Goal: Information Seeking & Learning: Compare options

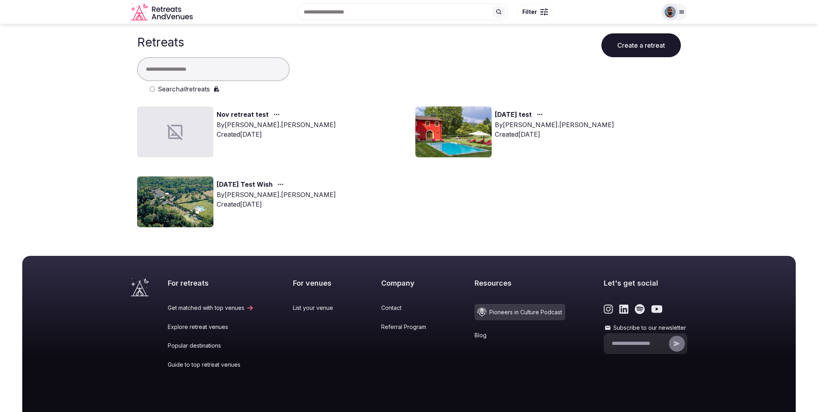
click at [149, 89] on div "Search all retreats" at bounding box center [409, 75] width 544 height 37
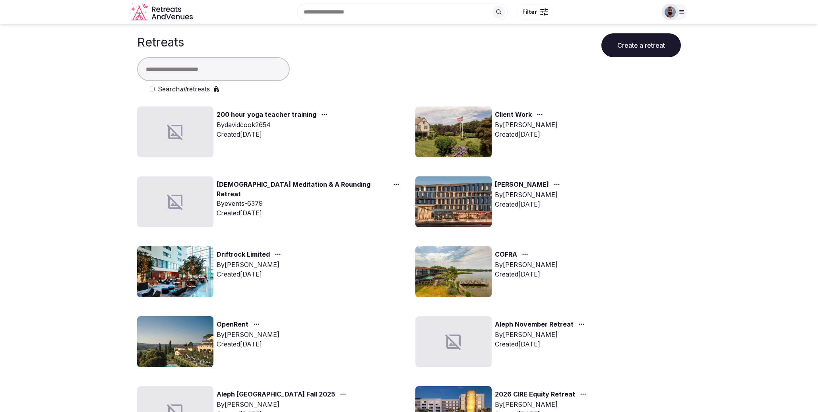
click at [519, 184] on link "[PERSON_NAME]" at bounding box center [522, 185] width 54 height 10
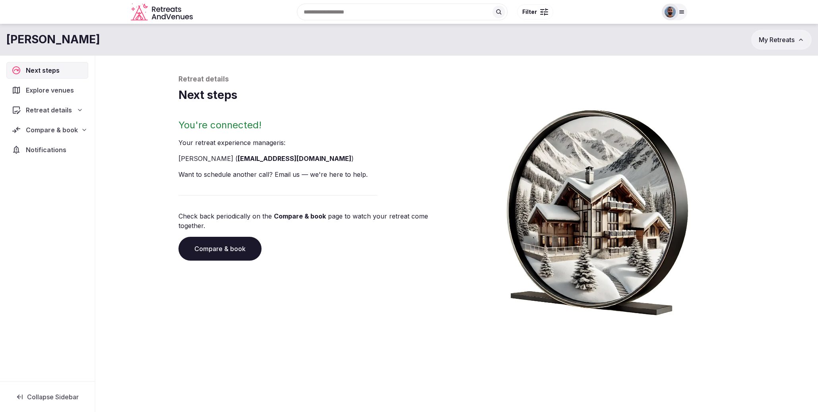
click at [49, 130] on span "Compare & book" at bounding box center [52, 130] width 52 height 10
click at [54, 172] on span "Proposals received" at bounding box center [46, 174] width 54 height 8
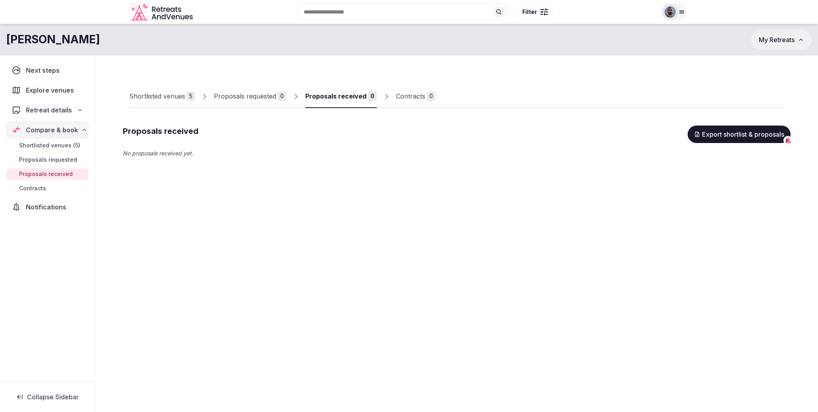
click at [781, 38] on span "My Retreats" at bounding box center [777, 40] width 36 height 8
click at [771, 41] on span "My Retreats" at bounding box center [777, 40] width 36 height 8
click at [684, 10] on icon at bounding box center [681, 12] width 6 height 6
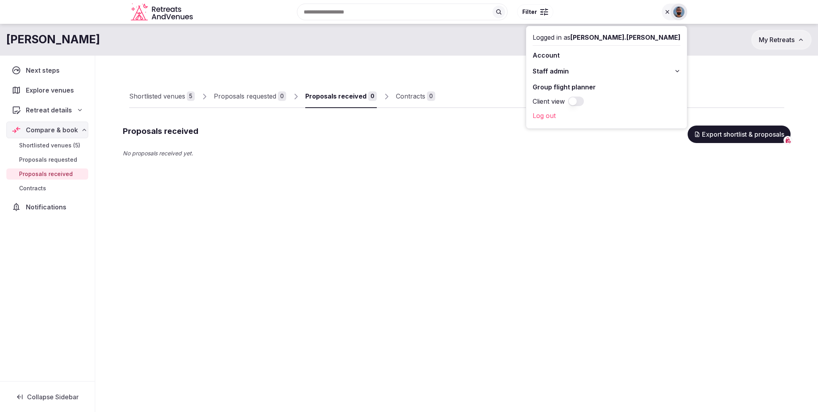
click at [627, 77] on button "Staff admin" at bounding box center [606, 71] width 148 height 13
click at [624, 116] on link "Retreats" at bounding box center [606, 114] width 148 height 13
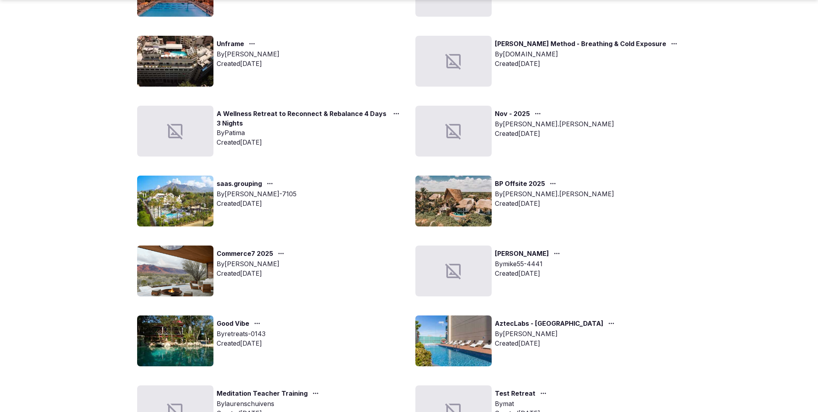
scroll to position [709, 0]
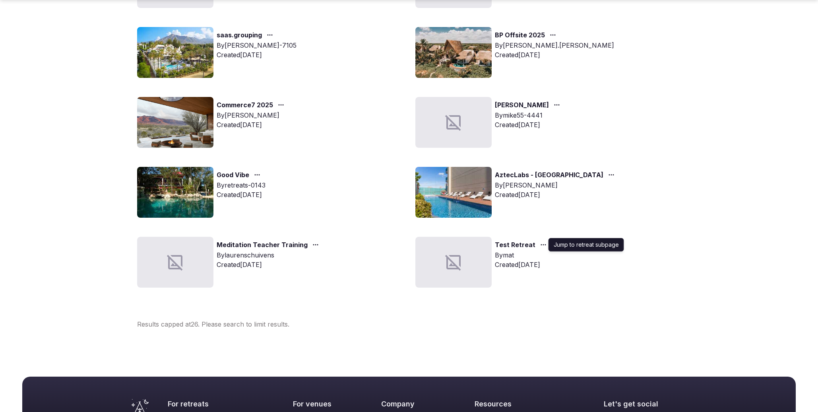
click at [543, 245] on icon "button" at bounding box center [543, 245] width 6 height 6
click at [603, 170] on div "button" at bounding box center [610, 175] width 14 height 10
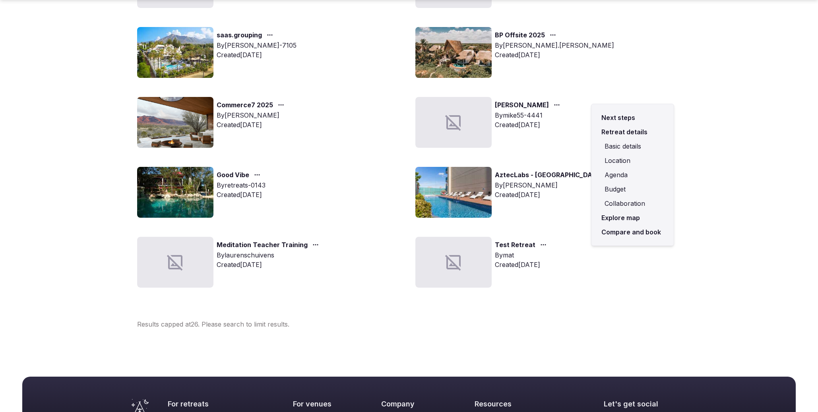
click at [621, 229] on link "Compare and book" at bounding box center [633, 232] width 70 height 14
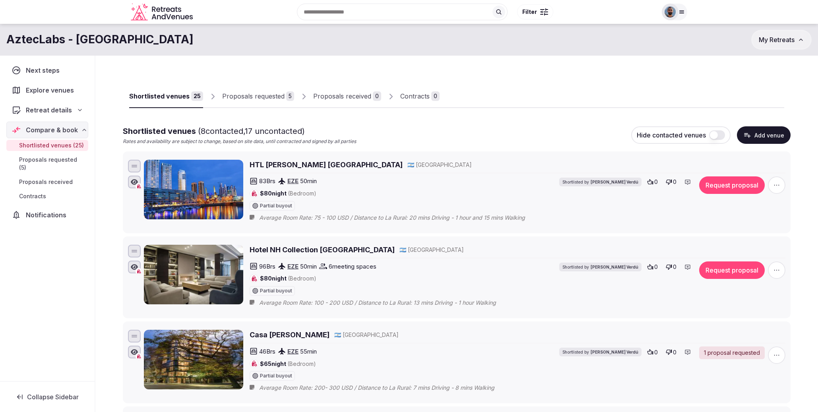
click at [254, 99] on div "Proposals requested" at bounding box center [253, 96] width 62 height 10
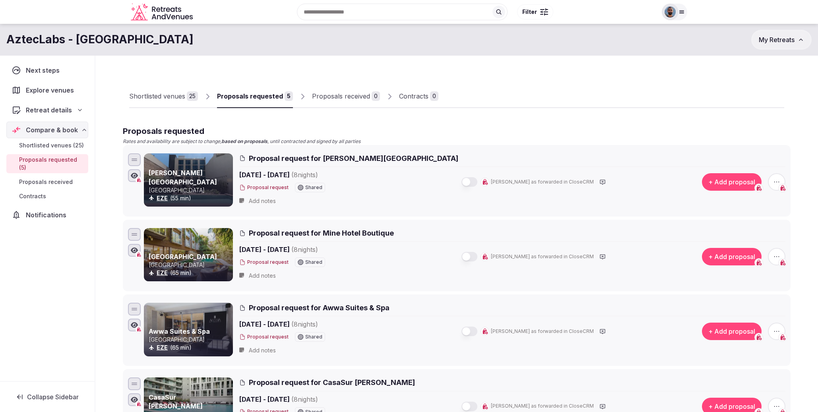
click at [267, 188] on button "Proposal request" at bounding box center [263, 187] width 49 height 7
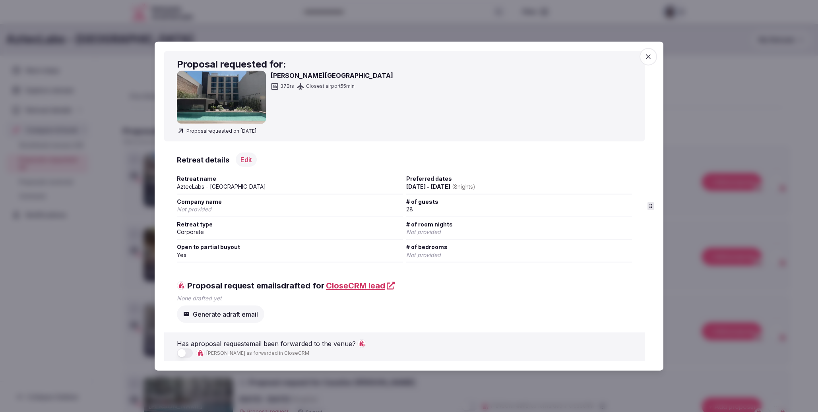
click at [659, 206] on div "Proposal request Proposal request Proposal requested for: [PERSON_NAME] Hotel 3…" at bounding box center [409, 205] width 509 height 329
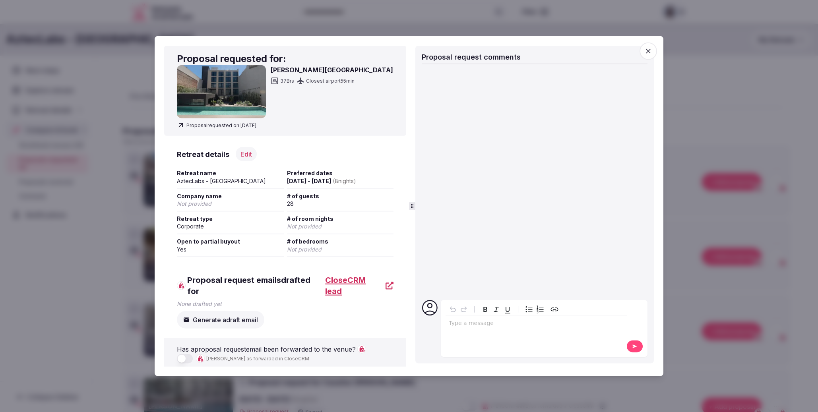
click at [406, 208] on div "Proposal requested for: [PERSON_NAME] Hotel 37 Brs Closest airport 55 min Propo…" at bounding box center [409, 205] width 490 height 321
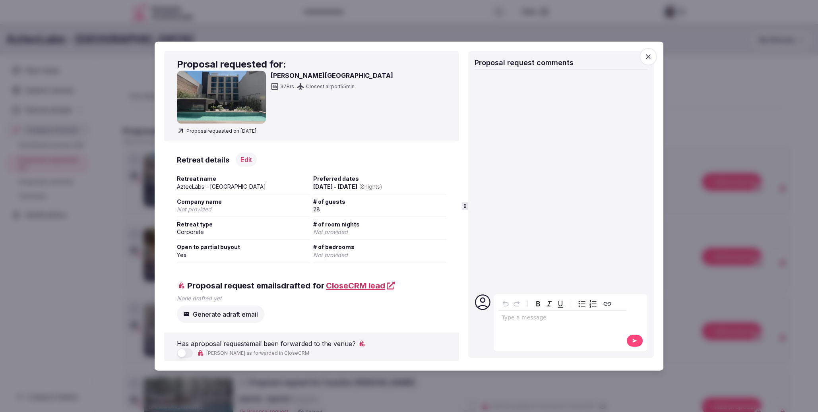
click at [466, 212] on div "Proposal requested for: [PERSON_NAME] Hotel 37 Brs Closest airport 55 min Propo…" at bounding box center [409, 206] width 490 height 310
click at [463, 206] on icon at bounding box center [465, 206] width 6 height 6
click at [466, 206] on icon at bounding box center [465, 206] width 6 height 6
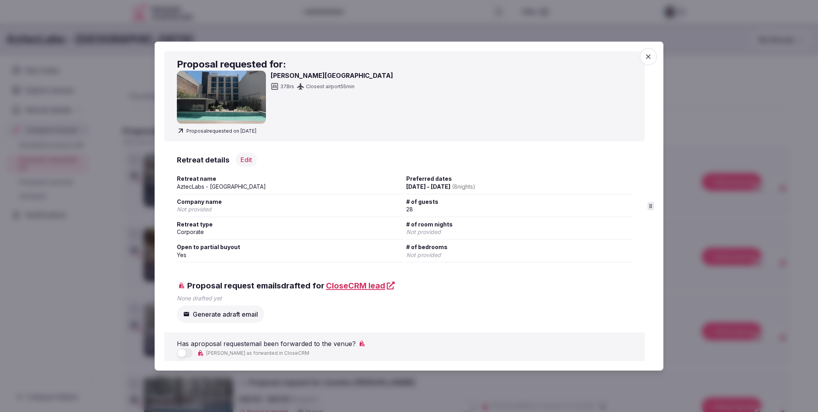
click at [706, 214] on body "Recent searches 63728 [GEOGRAPHIC_DATA], [GEOGRAPHIC_DATA], [GEOGRAPHIC_DATA] […" at bounding box center [409, 206] width 818 height 412
click at [652, 56] on span "button" at bounding box center [647, 56] width 17 height 17
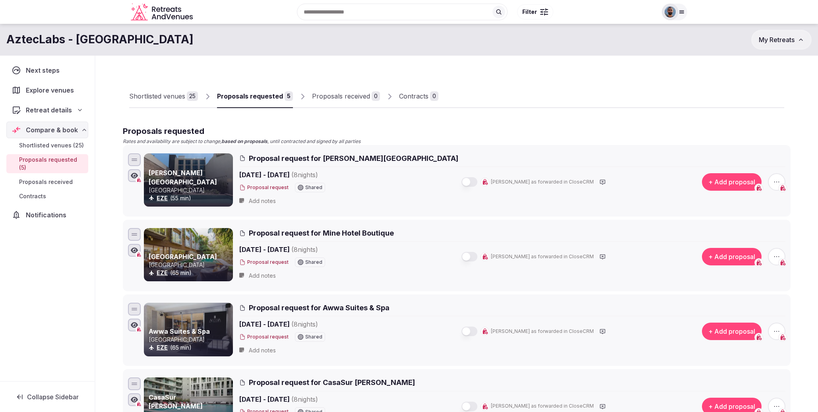
click at [275, 160] on span "Proposal request for [PERSON_NAME][GEOGRAPHIC_DATA]" at bounding box center [353, 158] width 209 height 10
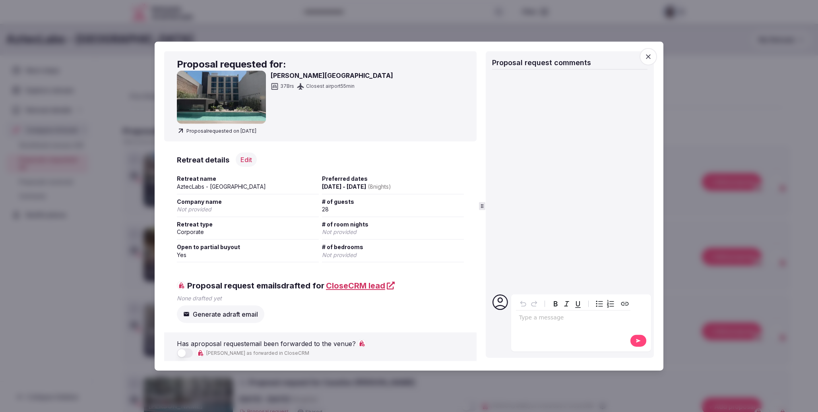
click at [650, 56] on icon "button" at bounding box center [648, 56] width 8 height 8
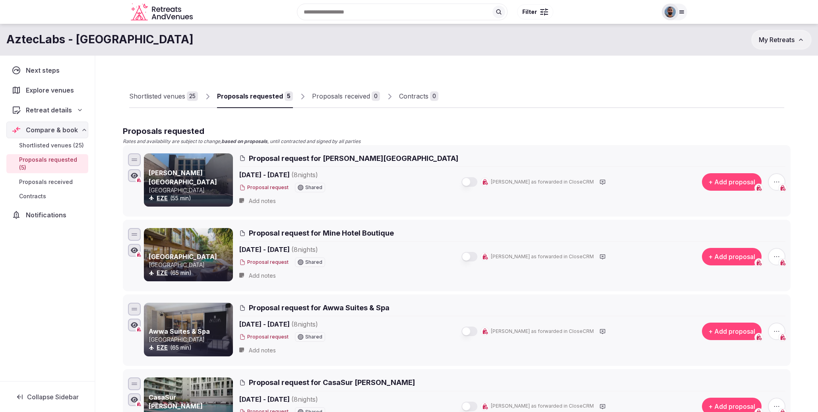
click at [277, 231] on span "Proposal request for Mine Hotel Boutique" at bounding box center [321, 233] width 145 height 10
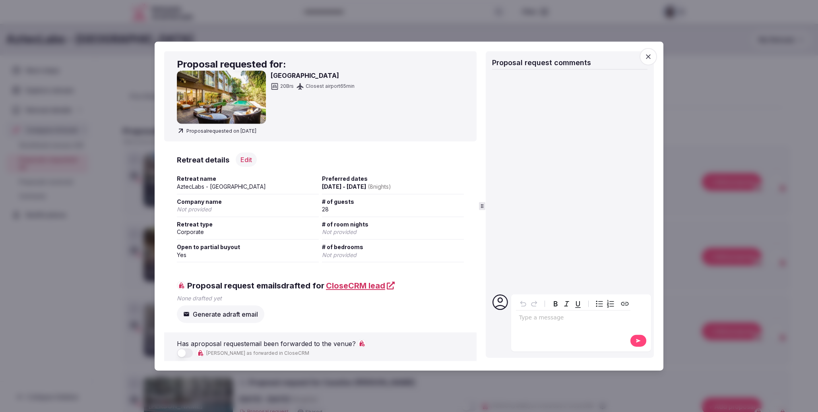
click at [354, 31] on div at bounding box center [409, 206] width 818 height 412
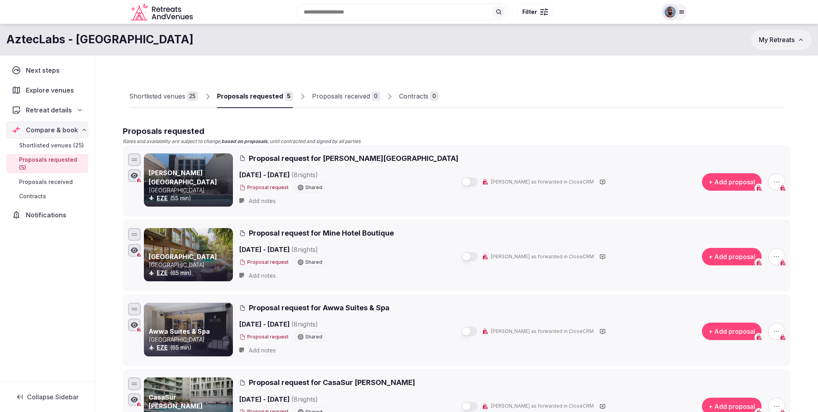
click at [789, 35] on button "My Retreats" at bounding box center [781, 40] width 60 height 20
click at [774, 47] on button "My Retreats" at bounding box center [781, 40] width 60 height 20
click at [682, 10] on icon at bounding box center [681, 12] width 6 height 6
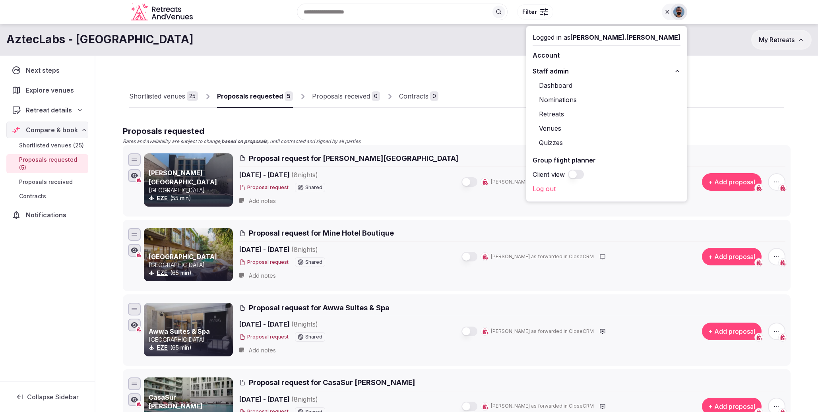
click at [628, 110] on link "Retreats" at bounding box center [606, 114] width 148 height 13
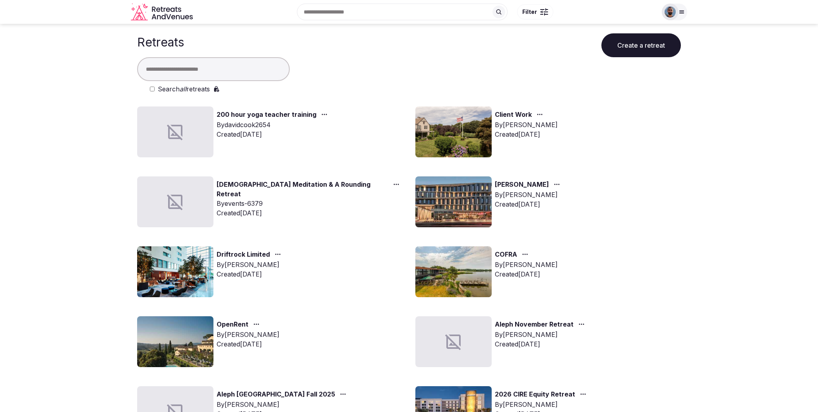
click at [186, 70] on input "text" at bounding box center [213, 69] width 153 height 24
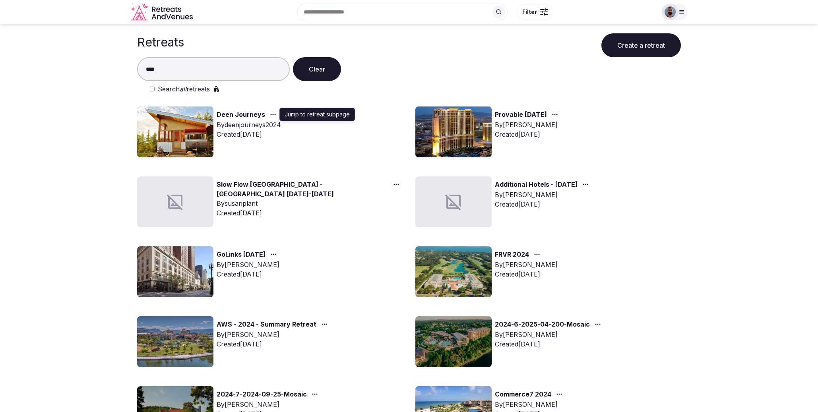
type input "****"
click at [273, 114] on icon "button" at bounding box center [273, 114] width 6 height 6
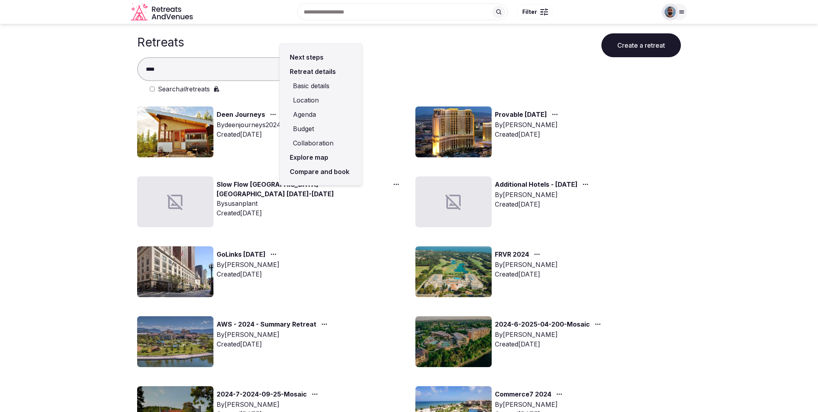
click at [316, 173] on link "Compare and book" at bounding box center [321, 172] width 70 height 14
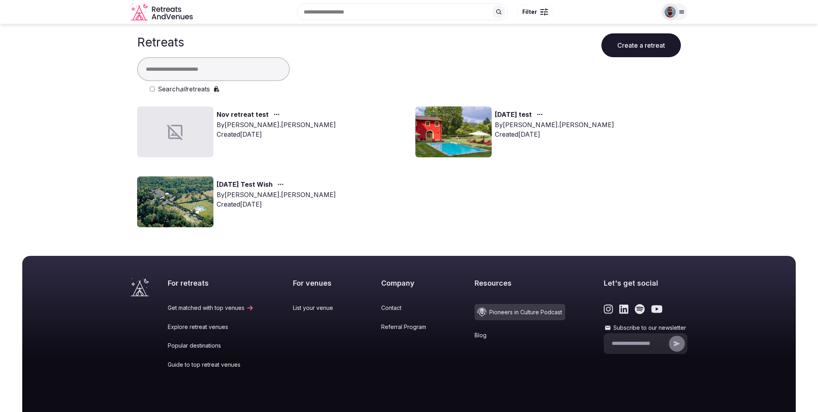
click at [175, 75] on input "text" at bounding box center [213, 69] width 153 height 24
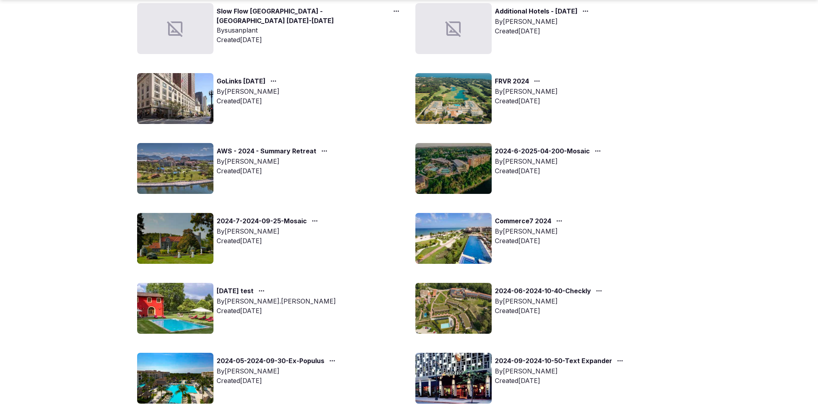
scroll to position [174, 0]
type input "****"
click at [557, 219] on icon "button" at bounding box center [559, 220] width 6 height 6
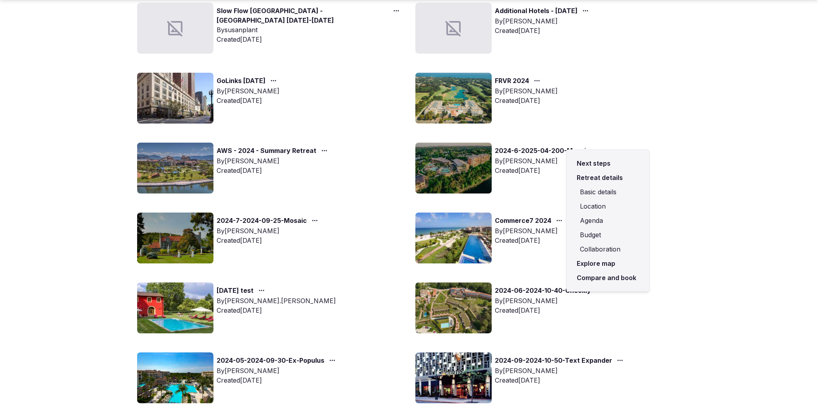
click at [600, 279] on link "Compare and book" at bounding box center [608, 278] width 70 height 14
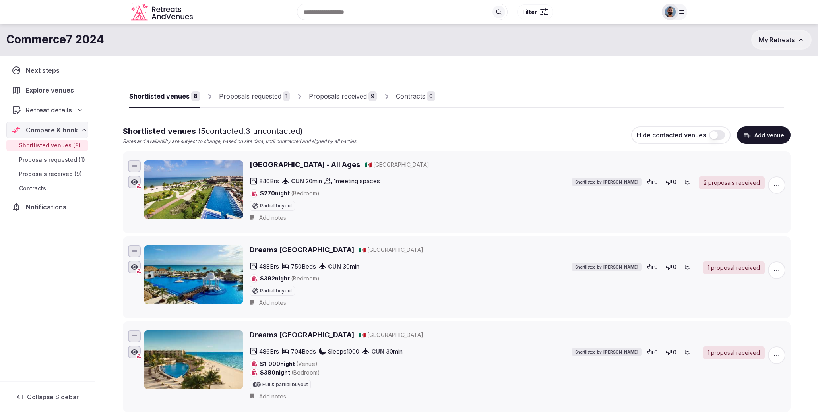
click at [56, 175] on span "Proposals received (9)" at bounding box center [50, 174] width 63 height 8
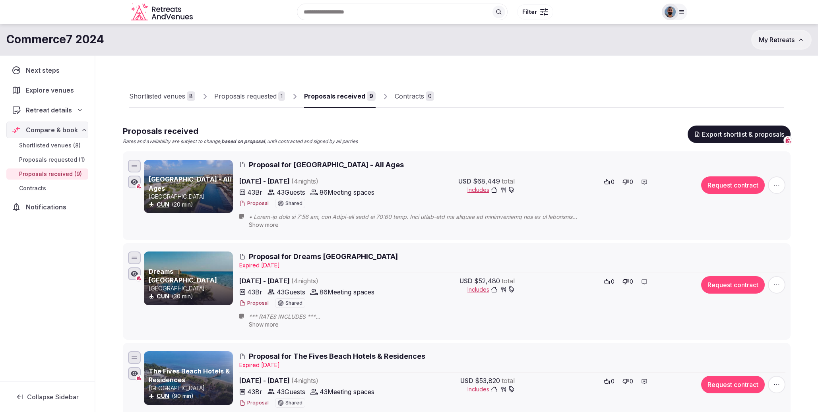
click at [261, 204] on button "Proposal" at bounding box center [253, 203] width 29 height 7
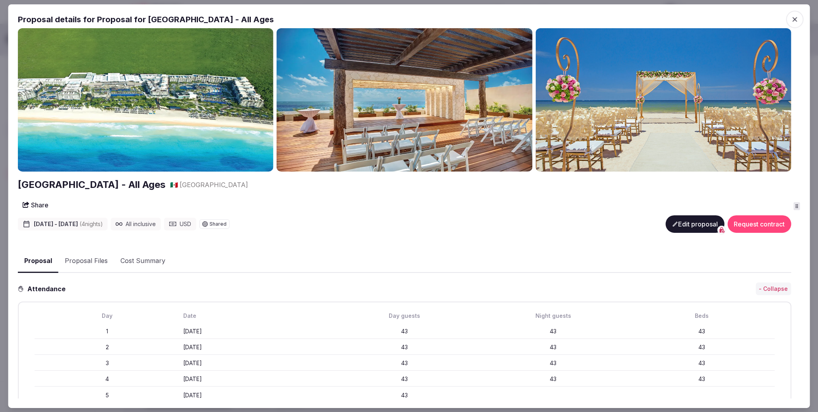
click at [817, 197] on html "Recent searches 63728 [GEOGRAPHIC_DATA], [GEOGRAPHIC_DATA], [GEOGRAPHIC_DATA] […" at bounding box center [409, 206] width 818 height 412
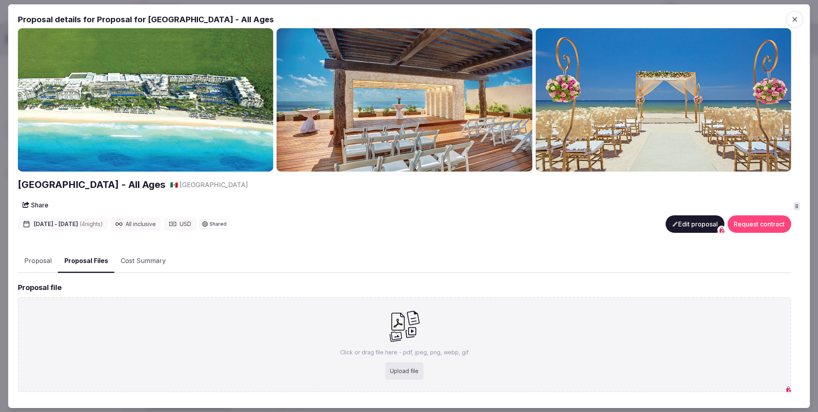
click at [77, 262] on button "Proposal Files" at bounding box center [86, 261] width 56 height 23
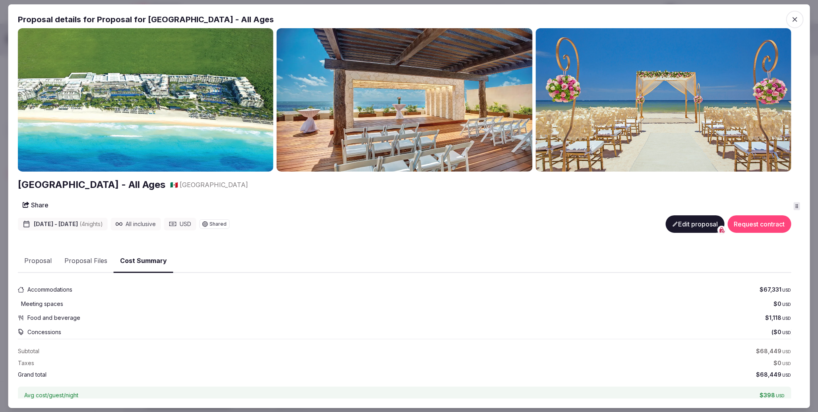
click at [143, 262] on button "Cost Summary" at bounding box center [144, 261] width 60 height 23
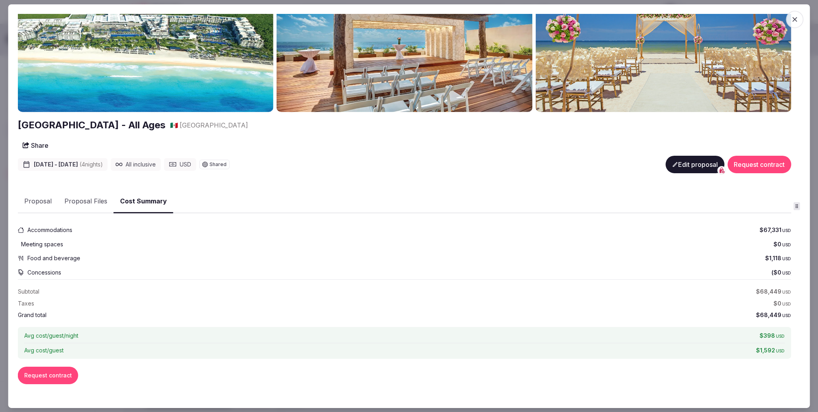
scroll to position [59, 0]
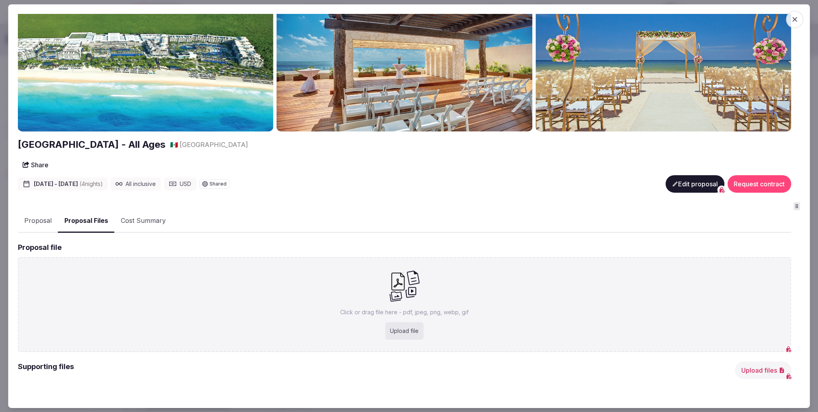
drag, startPoint x: 70, startPoint y: 204, endPoint x: 57, endPoint y: 204, distance: 12.7
click at [70, 204] on div "[GEOGRAPHIC_DATA] - All Ages 🇲🇽 [GEOGRAPHIC_DATA] Share [DATE] - [DATE] ( 4 nig…" at bounding box center [404, 193] width 773 height 410
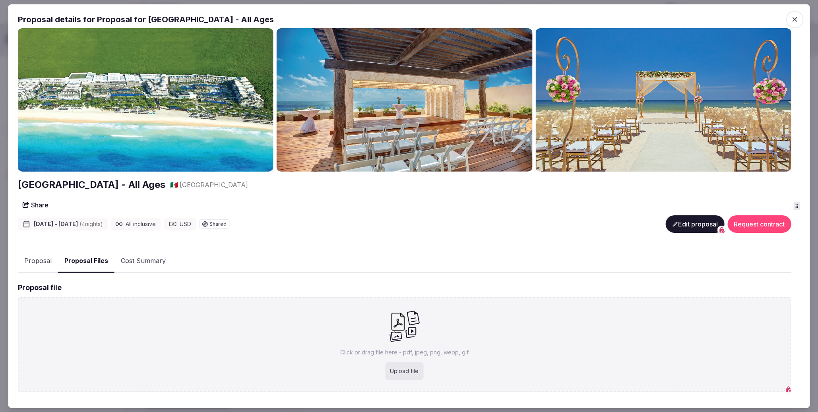
click at [146, 267] on button "Cost Summary" at bounding box center [143, 261] width 58 height 23
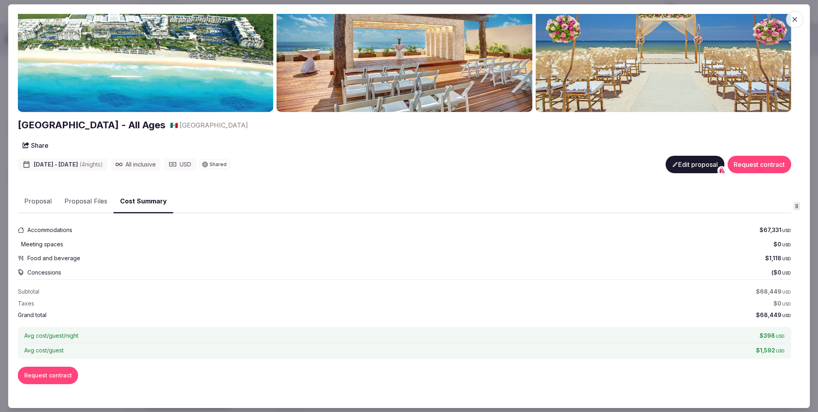
scroll to position [59, 0]
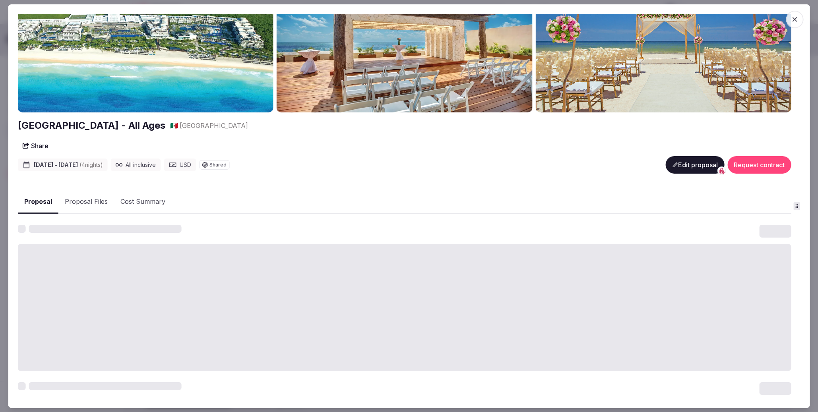
click at [41, 204] on button "Proposal" at bounding box center [38, 201] width 41 height 23
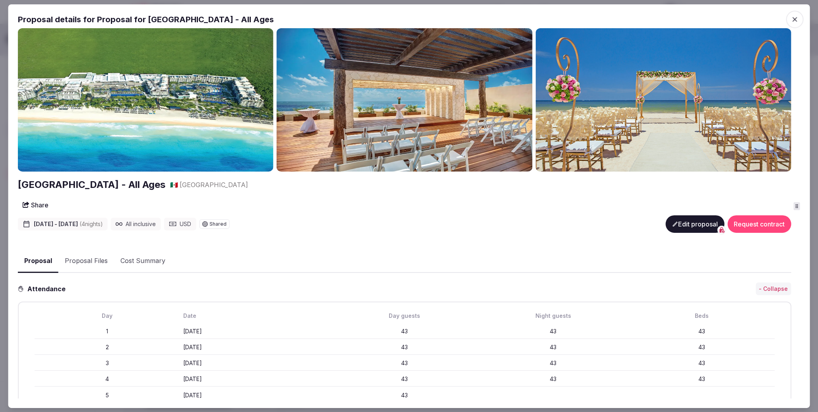
scroll to position [0, 0]
click at [788, 17] on span "button" at bounding box center [794, 18] width 17 height 17
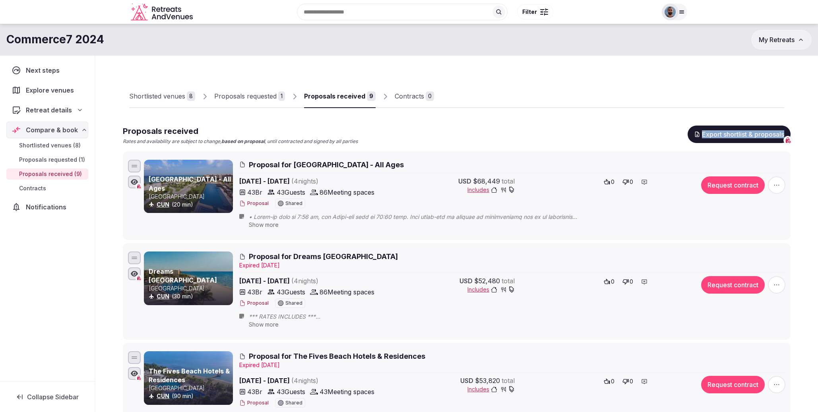
drag, startPoint x: 761, startPoint y: 136, endPoint x: 702, endPoint y: 136, distance: 59.2
click at [313, 166] on span "Proposal for [GEOGRAPHIC_DATA] - All Ages" at bounding box center [326, 165] width 155 height 10
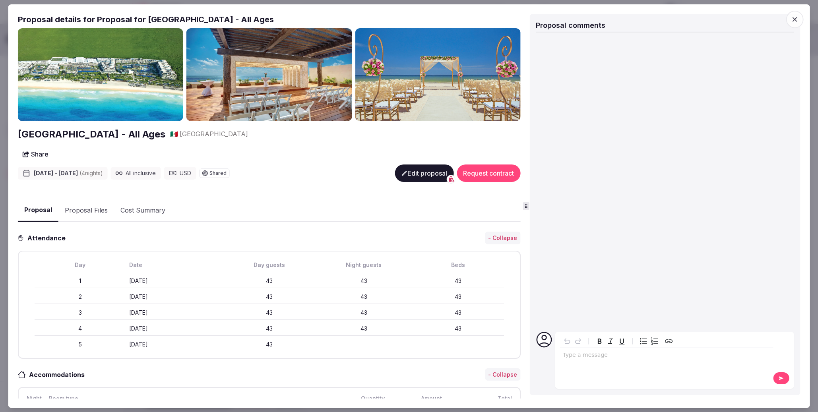
click at [796, 20] on icon "button" at bounding box center [794, 19] width 8 height 8
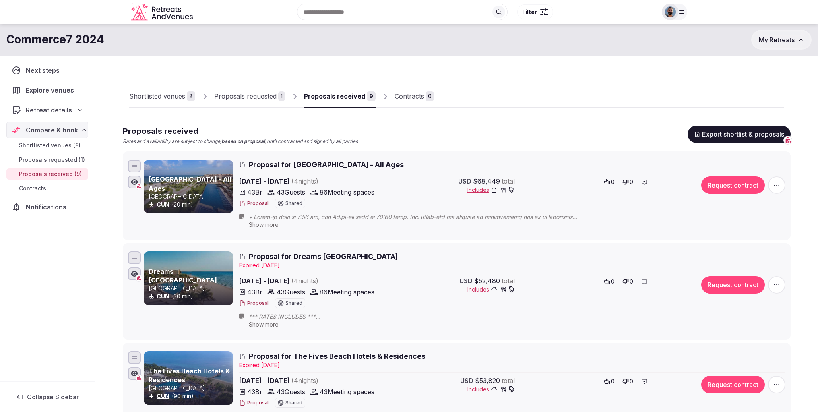
click at [295, 163] on span "Proposal for [GEOGRAPHIC_DATA] - All Ages" at bounding box center [326, 165] width 155 height 10
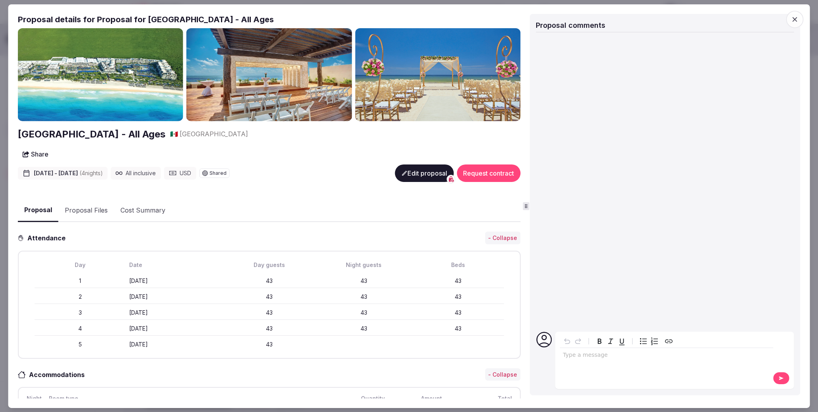
click at [40, 155] on button "Share" at bounding box center [35, 154] width 35 height 14
click at [59, 133] on icon at bounding box center [62, 133] width 6 height 6
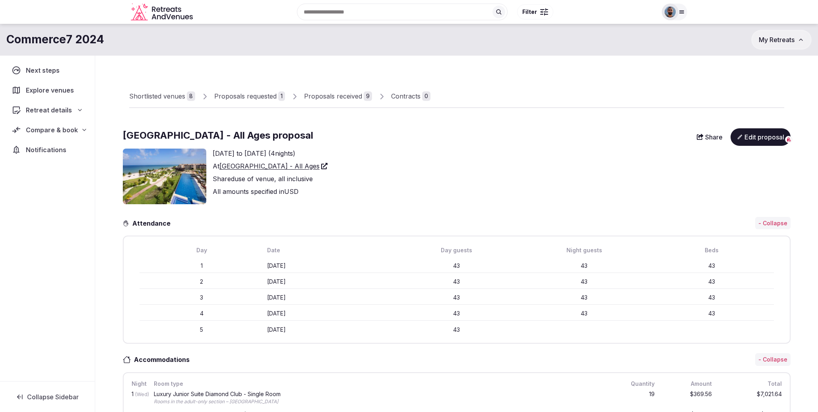
click at [60, 395] on span "Collapse Sidebar" at bounding box center [53, 397] width 52 height 8
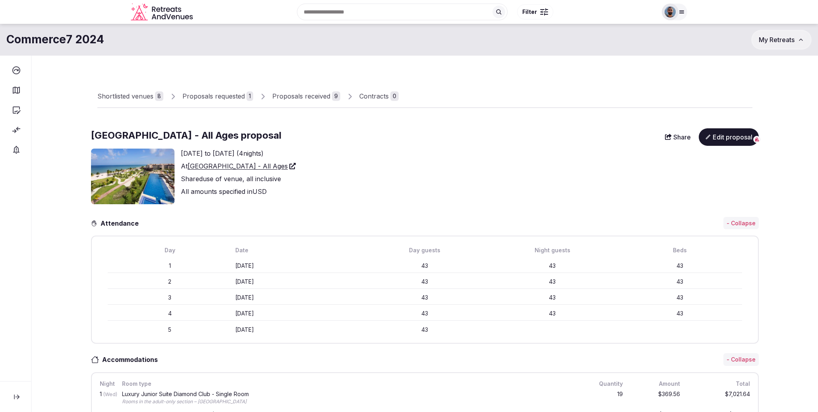
click at [20, 397] on icon at bounding box center [17, 397] width 8 height 8
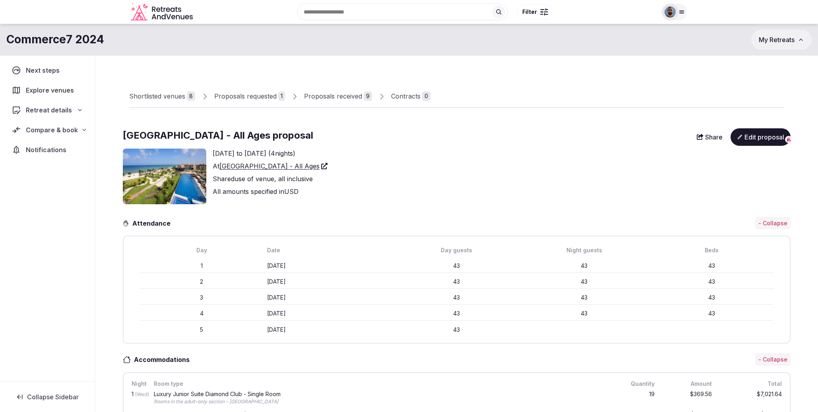
click at [63, 399] on span "Collapse Sidebar" at bounding box center [53, 397] width 52 height 8
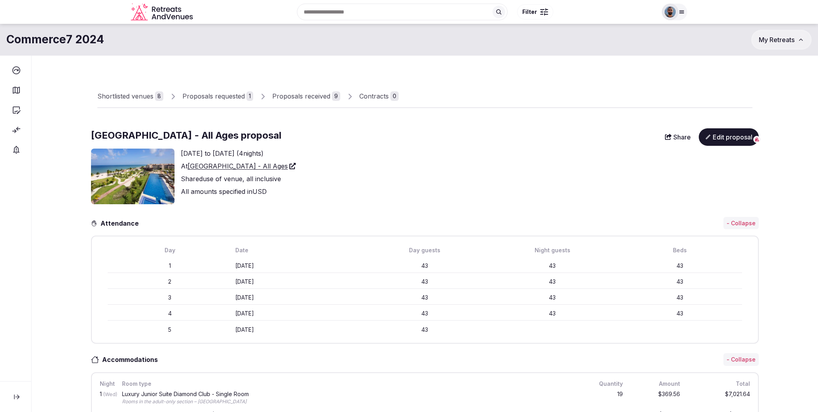
drag, startPoint x: 19, startPoint y: 394, endPoint x: 27, endPoint y: 396, distance: 8.3
click at [19, 394] on icon at bounding box center [17, 397] width 8 height 8
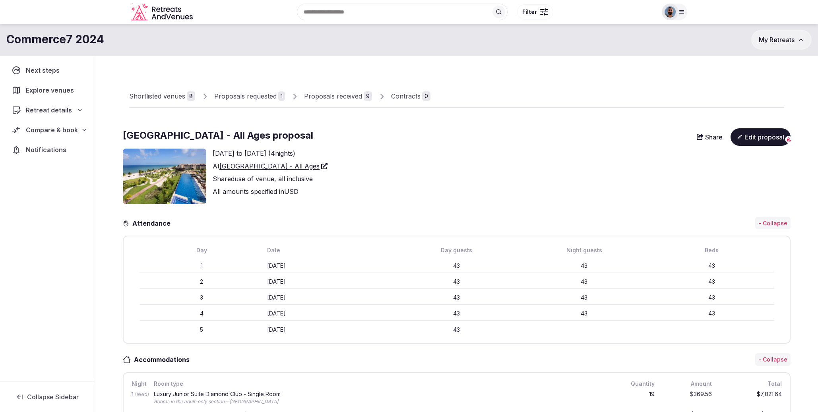
drag, startPoint x: 63, startPoint y: 395, endPoint x: 79, endPoint y: 392, distance: 16.1
click at [63, 395] on span "Collapse Sidebar" at bounding box center [53, 397] width 52 height 8
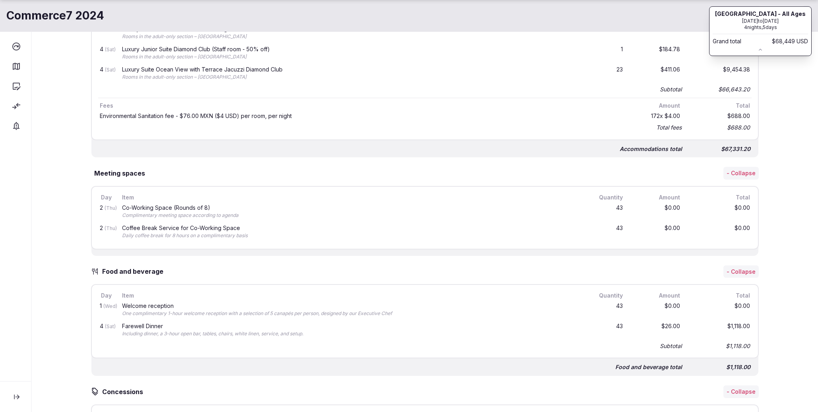
scroll to position [556, 0]
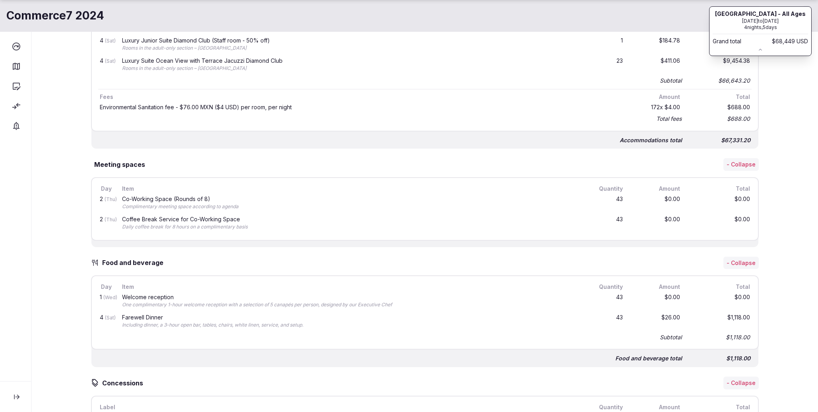
click at [759, 52] on icon at bounding box center [760, 50] width 6 height 6
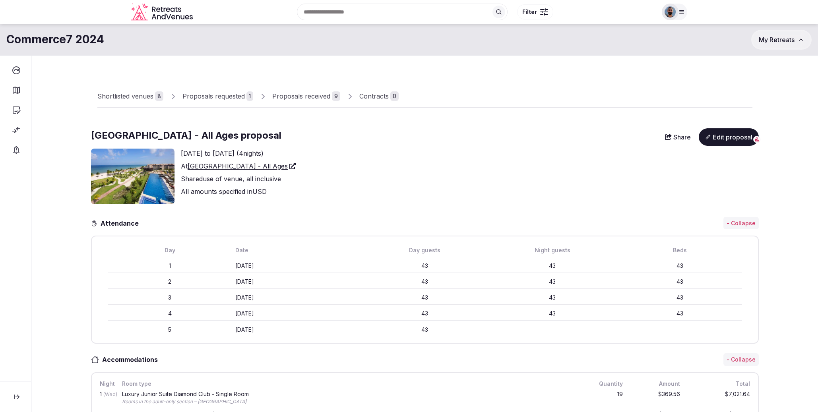
scroll to position [0, 0]
click at [497, 79] on div "Shortlisted venues 8 Proposals requested 1 Proposals received 9 Contracts 0" at bounding box center [424, 90] width 655 height 37
click at [717, 155] on div "Grand total" at bounding box center [729, 151] width 32 height 8
click at [716, 136] on div "Royalton Riviera Cancun Resort - All Ages Nov 20th to Nov 24th 4 nights, 5 days…" at bounding box center [761, 98] width 102 height 183
click at [679, 140] on button "Share" at bounding box center [677, 137] width 35 height 14
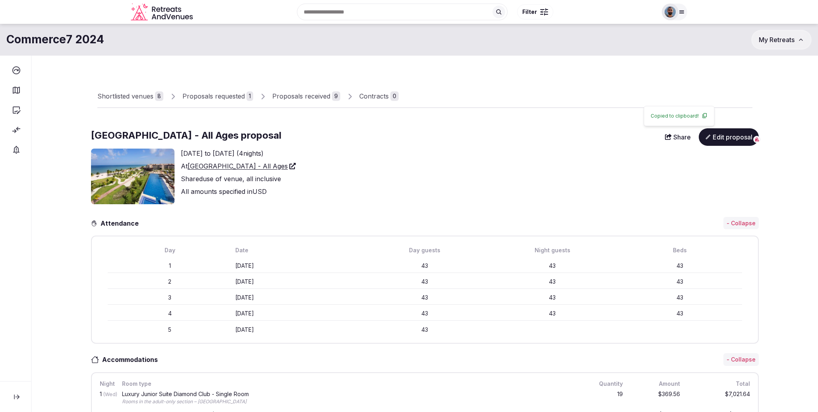
click at [676, 151] on div "Wednesday November 20th, 2024 to Sunday November 24th, 2024 ( 4 nights) At Roya…" at bounding box center [425, 177] width 668 height 56
